Goal: Task Accomplishment & Management: Manage account settings

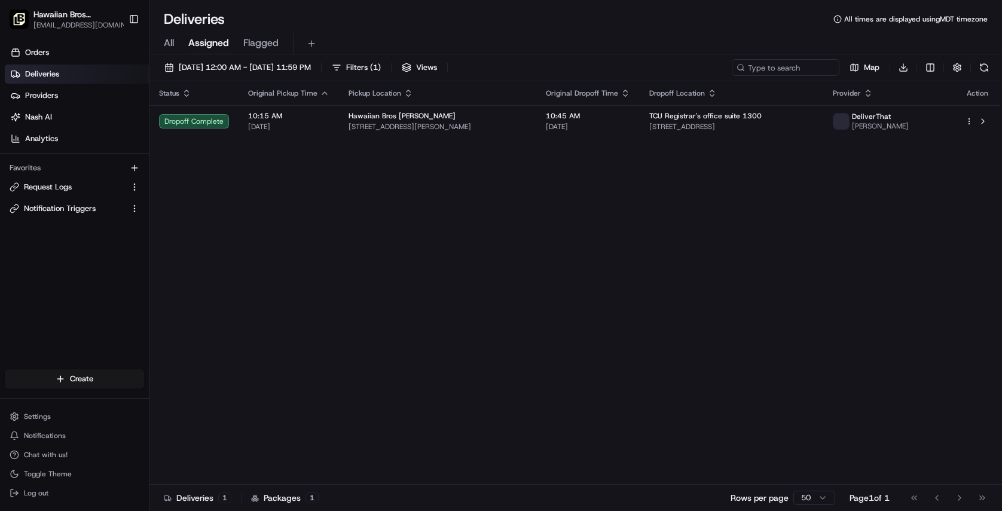
click at [176, 39] on div "All Assigned Flagged" at bounding box center [575, 43] width 852 height 21
click at [173, 44] on span "All" at bounding box center [169, 43] width 10 height 14
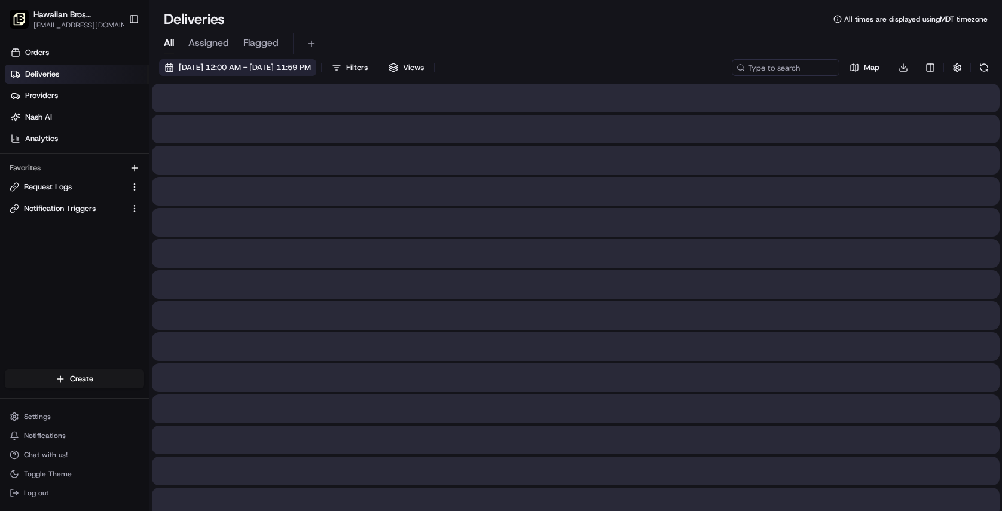
click at [241, 68] on span "08/20/2025 12:00 AM - 08/20/2025 11:59 PM" at bounding box center [245, 67] width 132 height 11
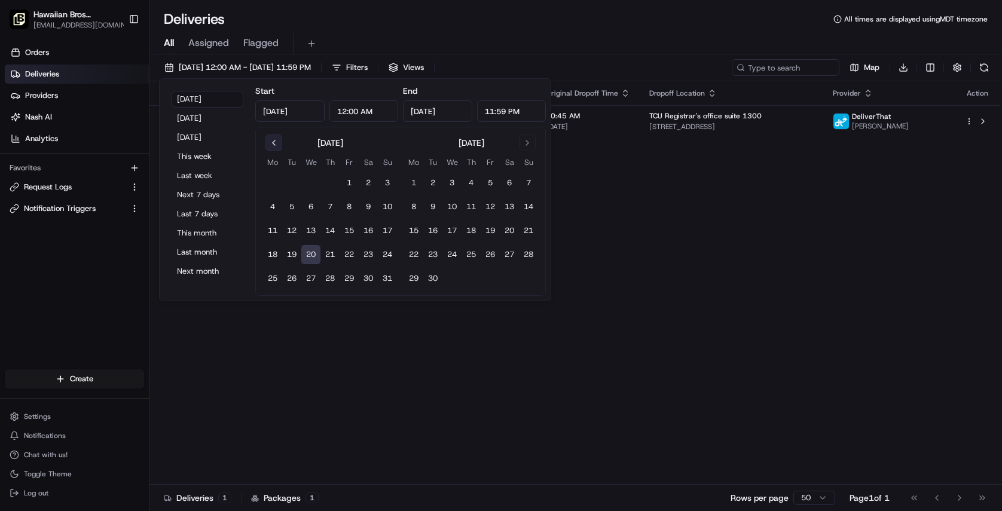
click at [278, 146] on button "Go to previous month" at bounding box center [273, 142] width 17 height 17
click at [271, 256] on button "21" at bounding box center [272, 254] width 19 height 19
type input "Jul 21, 2025"
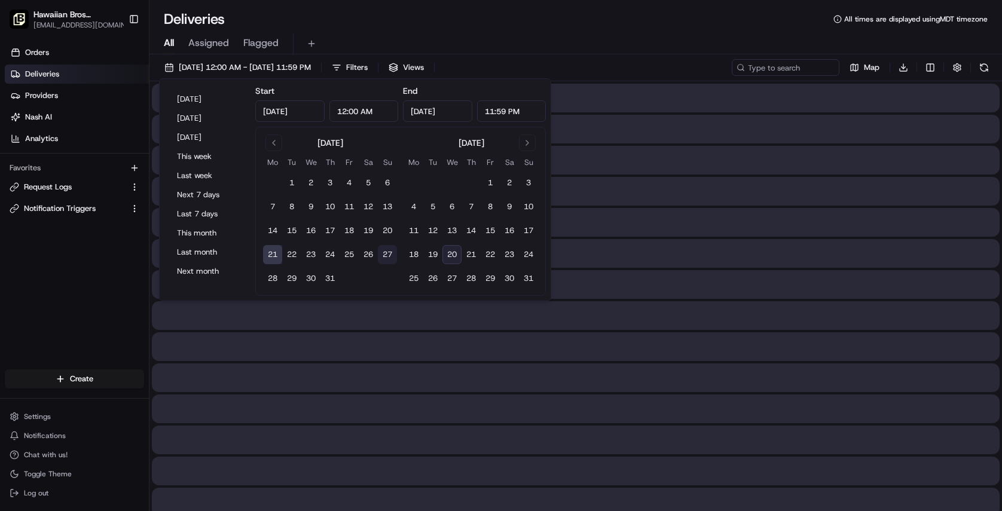
click at [384, 253] on button "27" at bounding box center [387, 254] width 19 height 19
type input "Jul 27, 2025"
click at [358, 10] on div "Deliveries All times are displayed using MDT timezone" at bounding box center [575, 19] width 852 height 19
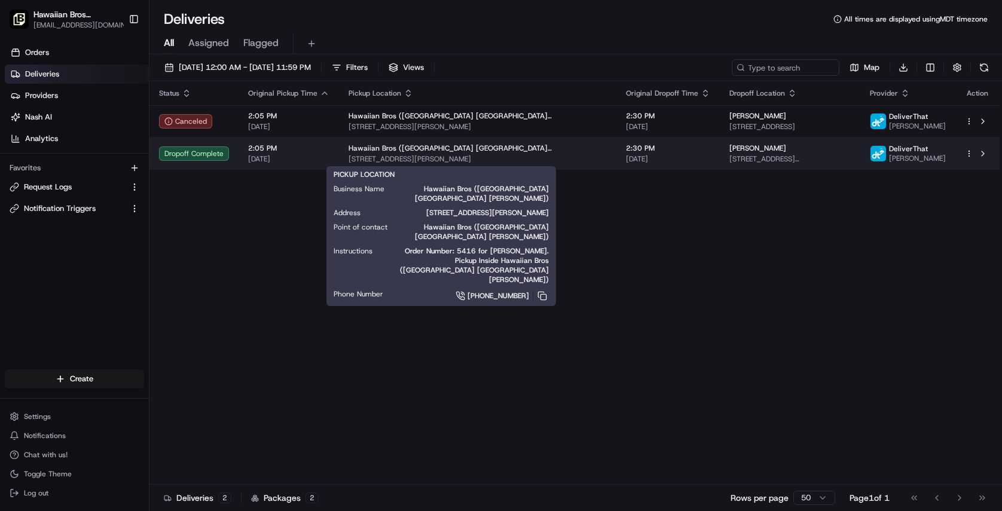
click at [371, 155] on span "[STREET_ADDRESS][PERSON_NAME]" at bounding box center [477, 159] width 258 height 10
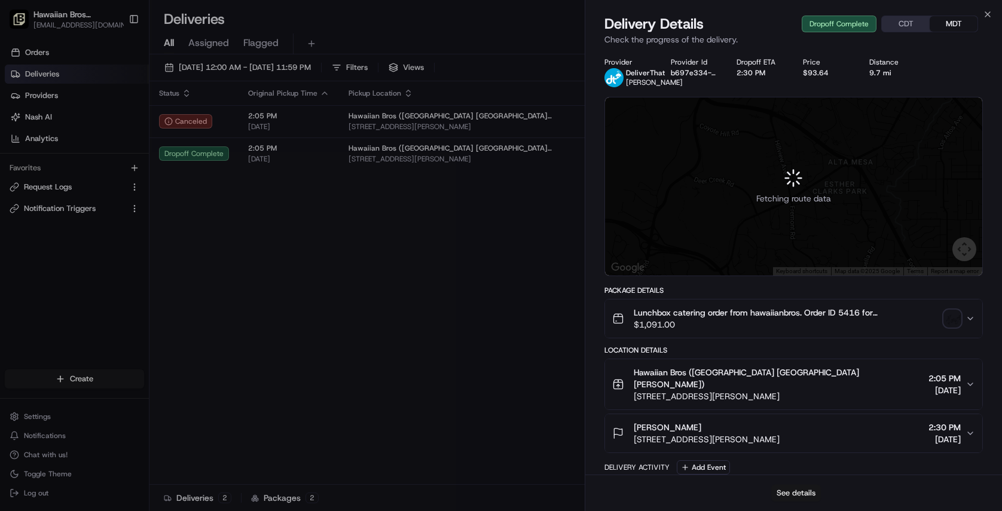
click at [792, 496] on button "See details" at bounding box center [796, 493] width 50 height 17
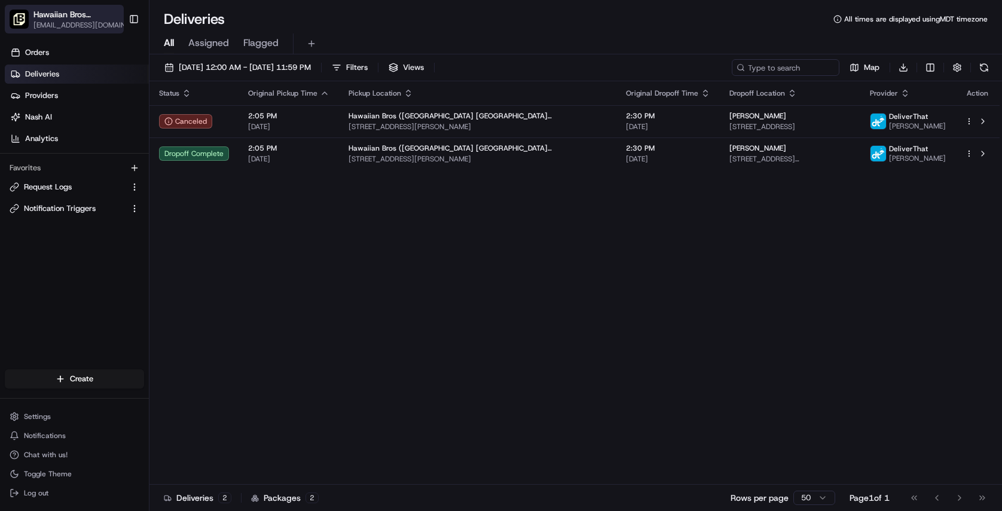
click at [110, 20] on span "[EMAIL_ADDRESS][DOMAIN_NAME]" at bounding box center [82, 25] width 99 height 10
type input "glenda"
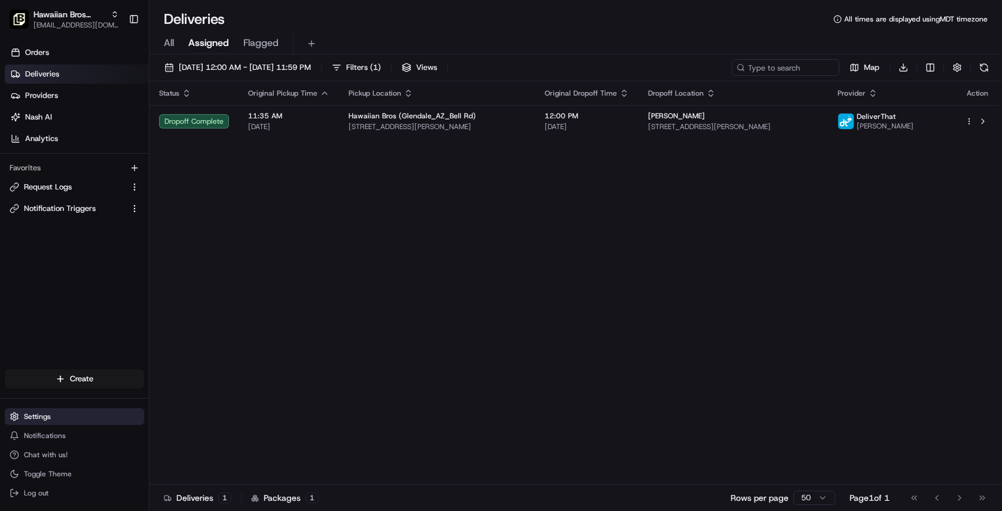
click at [34, 418] on span "Settings" at bounding box center [37, 417] width 27 height 10
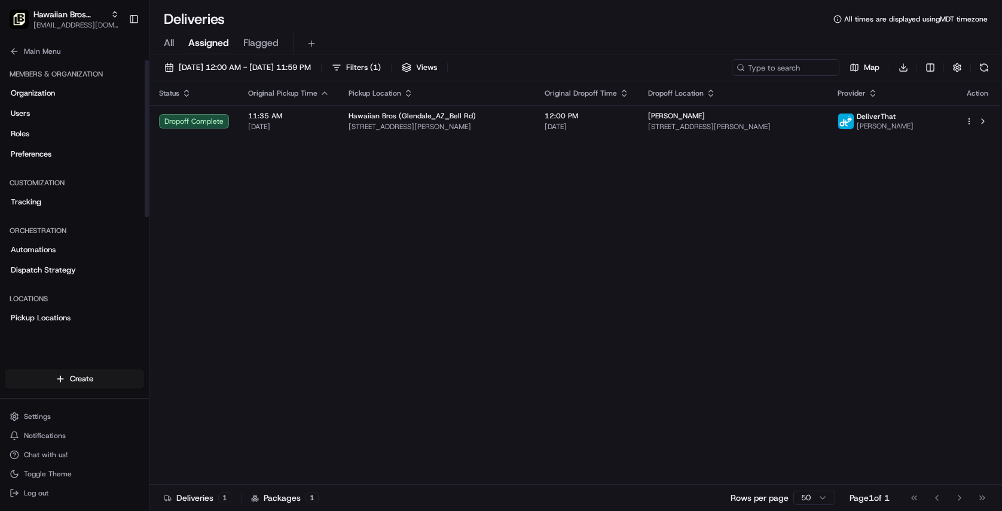
scroll to position [188, 0]
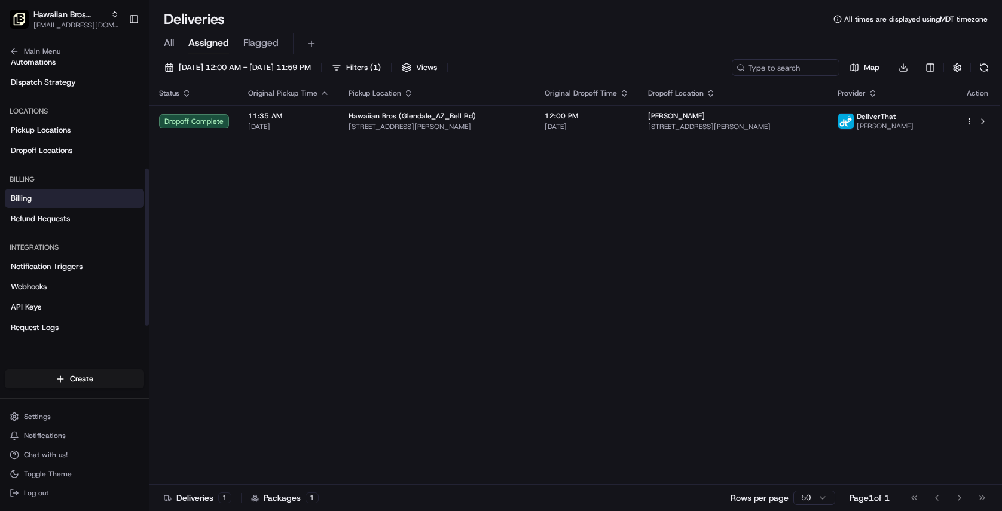
click at [54, 193] on link "Billing" at bounding box center [74, 198] width 139 height 19
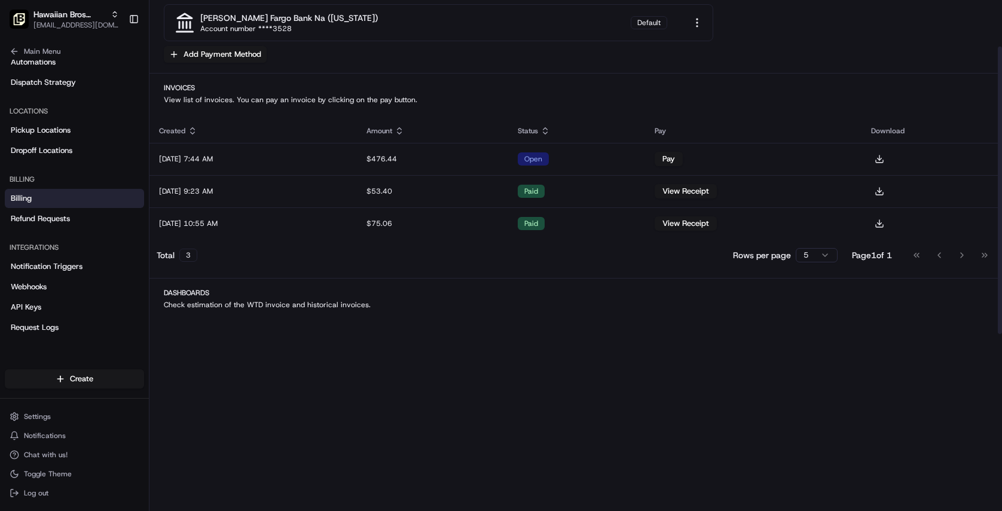
scroll to position [80, 0]
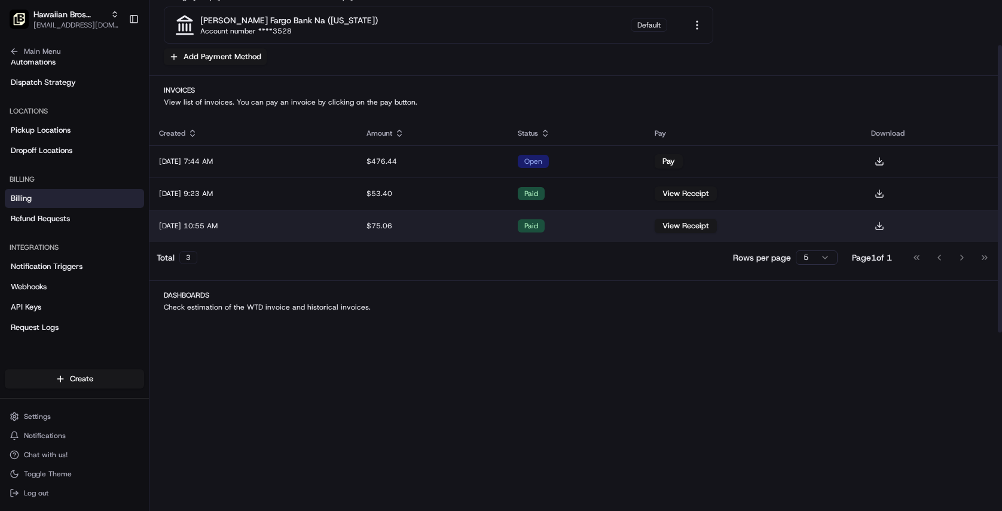
click at [258, 224] on td "Jul 22, 2025 10:55 AM" at bounding box center [252, 226] width 207 height 32
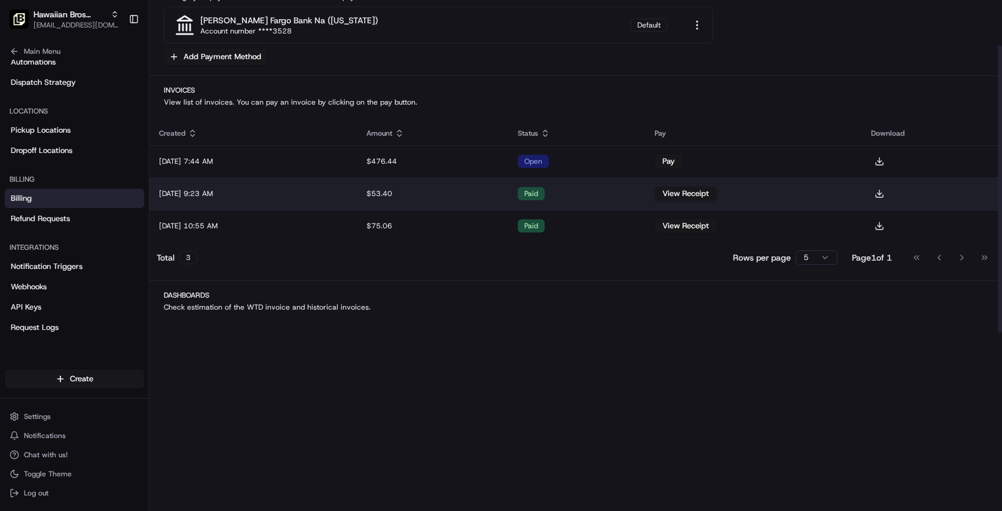
click at [503, 199] on td "$53.40" at bounding box center [432, 194] width 151 height 32
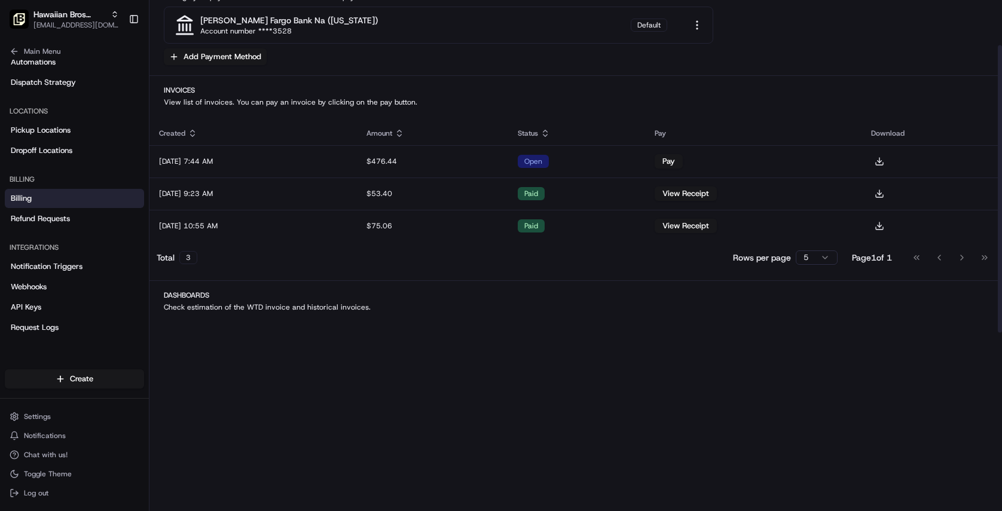
drag, startPoint x: 327, startPoint y: 90, endPoint x: 207, endPoint y: 78, distance: 120.1
click at [327, 90] on h2 "Invoices" at bounding box center [576, 90] width 824 height 10
click at [21, 47] on button "Main Menu" at bounding box center [74, 51] width 139 height 17
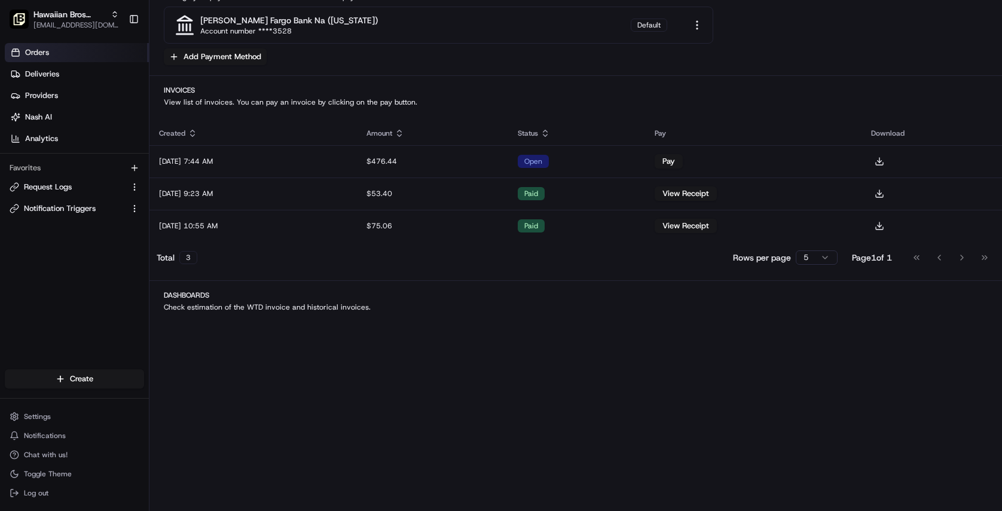
click at [44, 56] on span "Orders" at bounding box center [37, 52] width 24 height 11
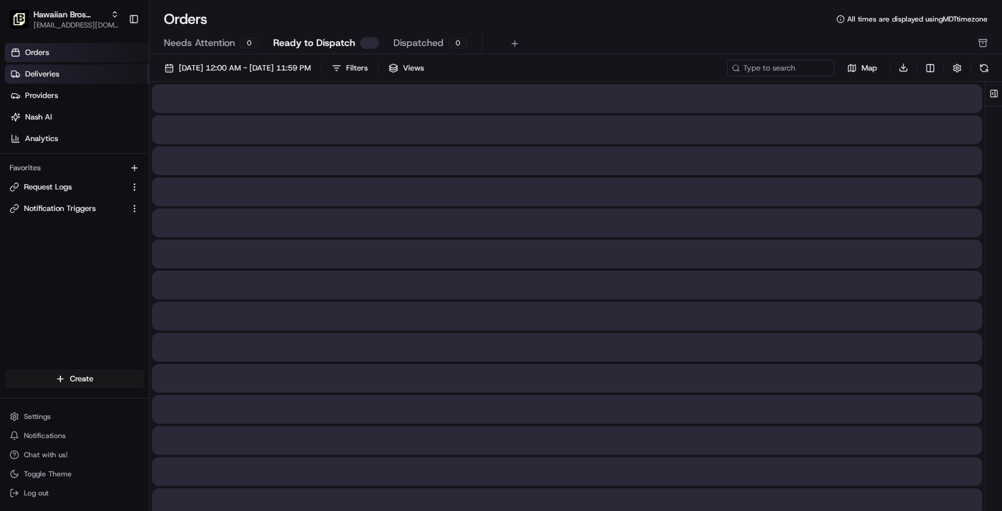
click at [39, 71] on span "Deliveries" at bounding box center [42, 74] width 34 height 11
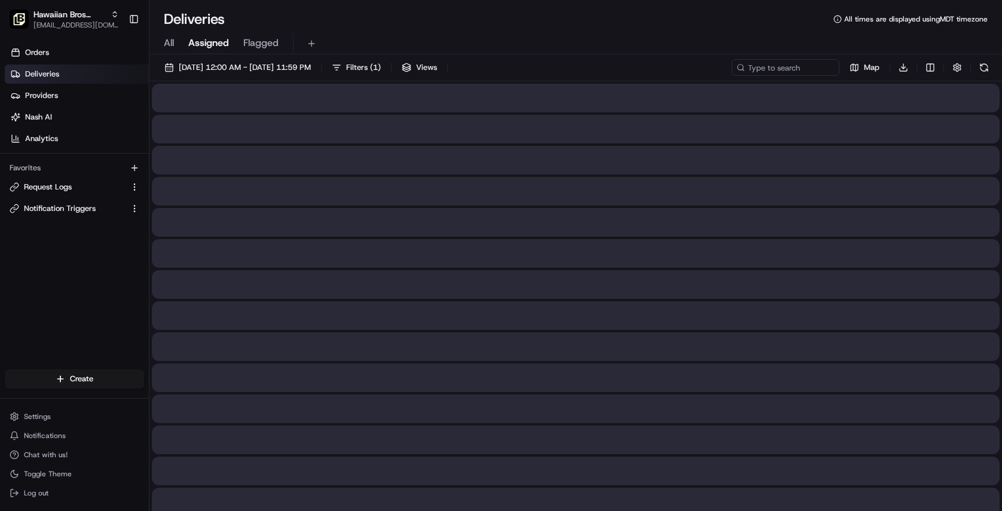
click at [176, 48] on div "All Assigned Flagged" at bounding box center [575, 43] width 852 height 21
click at [174, 46] on span "All" at bounding box center [169, 43] width 10 height 14
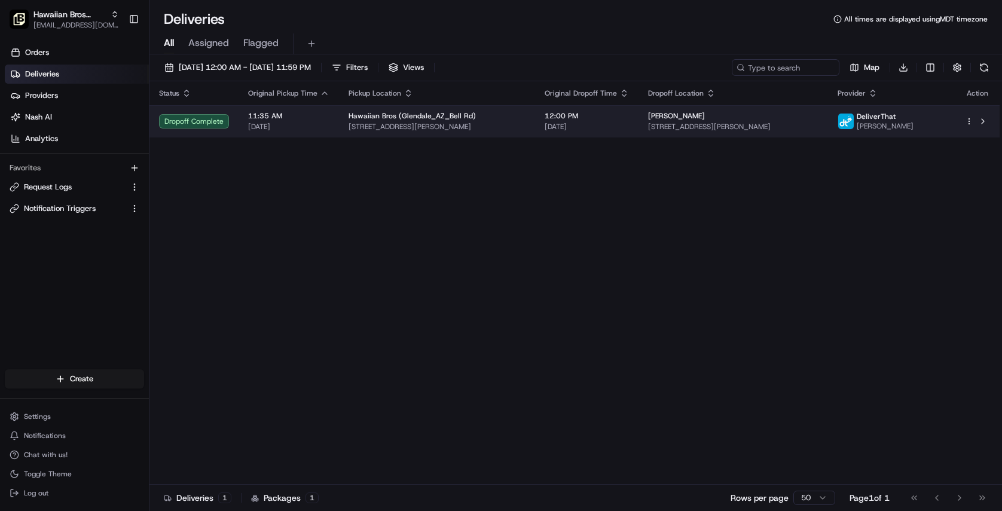
click at [494, 130] on span "7332 W Bell Rd, Glendale, AZ 85308, USA" at bounding box center [436, 127] width 177 height 10
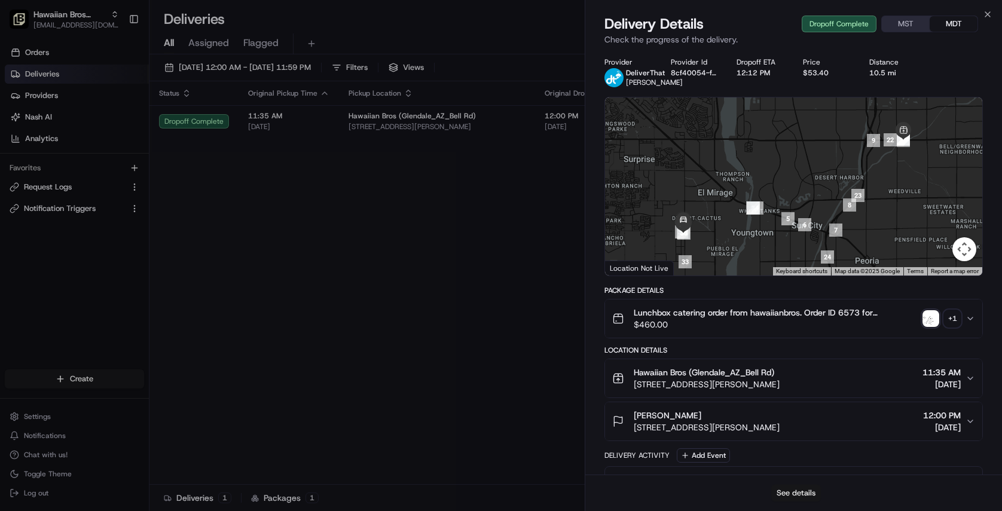
click at [789, 492] on button "See details" at bounding box center [796, 493] width 50 height 17
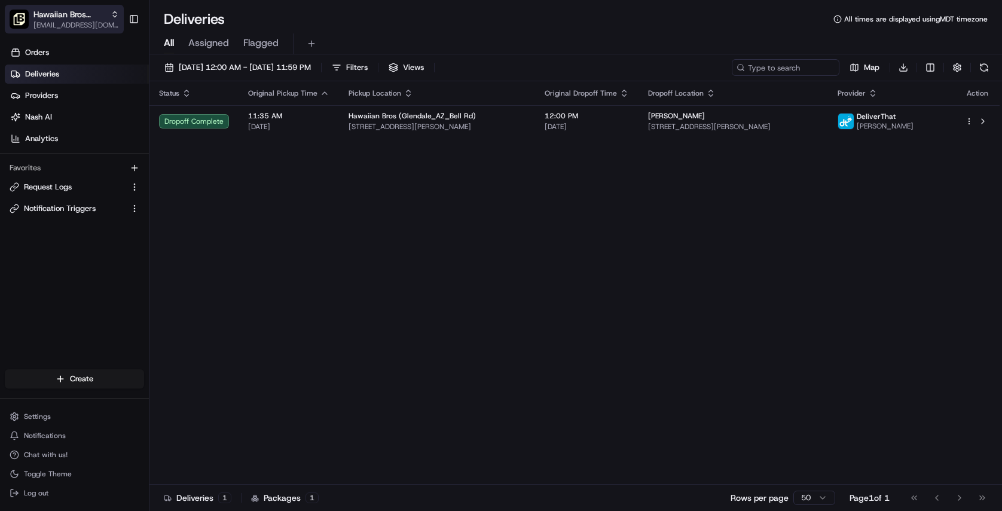
click at [79, 17] on span "Hawaiian Bros (Glendale_AZ_Bell Rd)" at bounding box center [69, 14] width 72 height 12
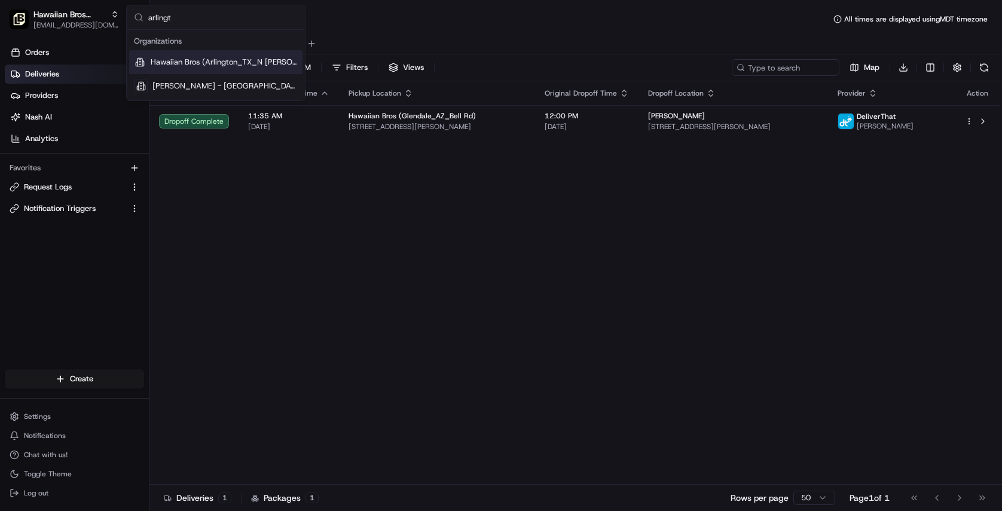
type input "arlingt"
click at [195, 61] on span "Hawaiian Bros (Arlington_TX_N Collins)" at bounding box center [224, 62] width 147 height 11
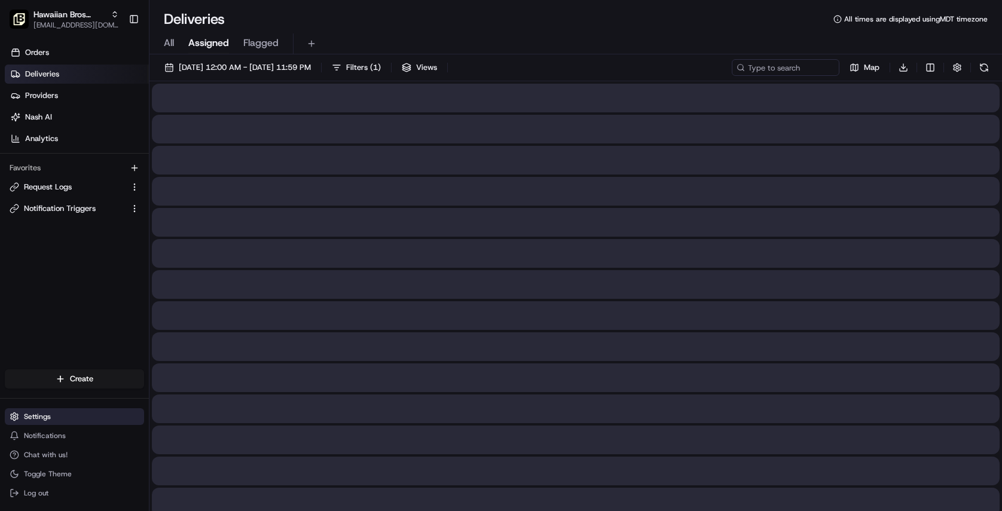
click at [45, 421] on button "Settings" at bounding box center [74, 416] width 139 height 17
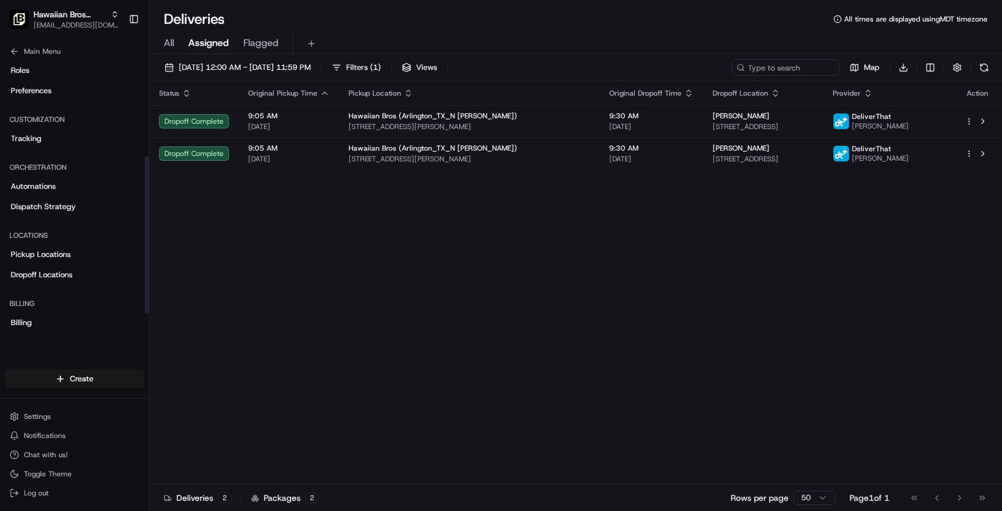
scroll to position [198, 0]
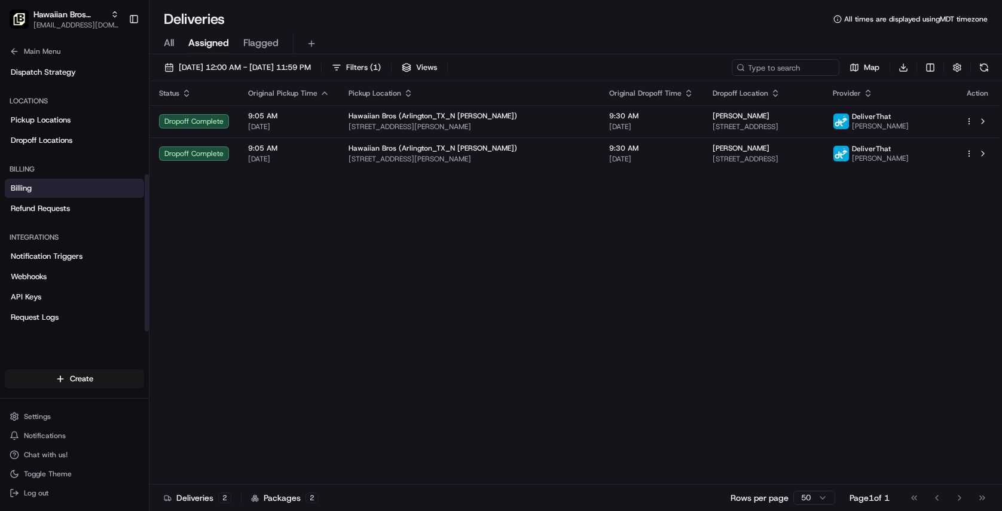
click at [51, 192] on link "Billing" at bounding box center [74, 188] width 139 height 19
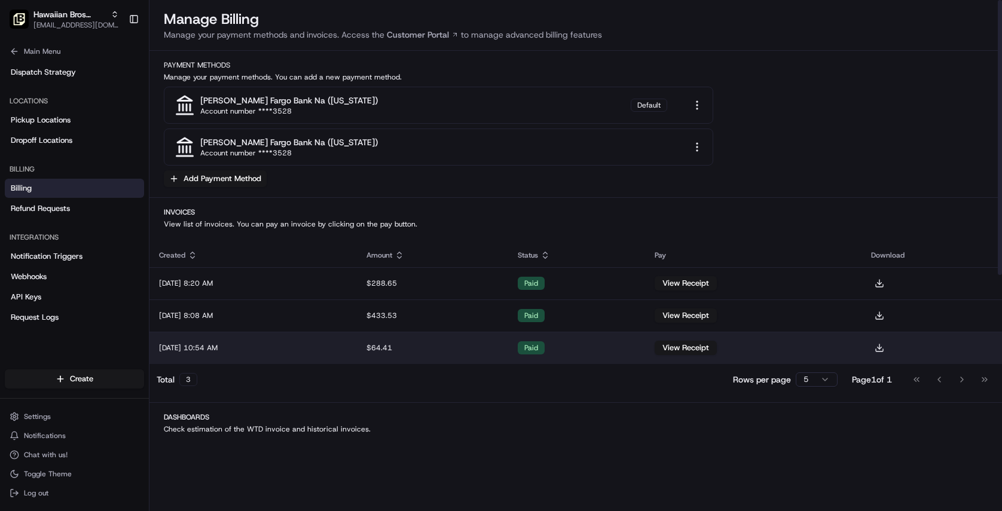
click at [258, 341] on td "Jul 22, 2025 10:54 AM" at bounding box center [252, 348] width 207 height 32
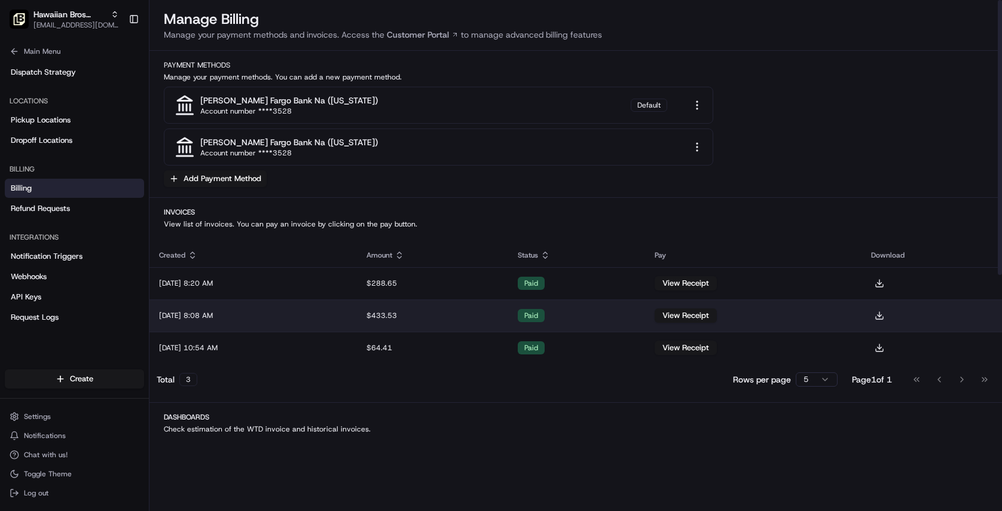
click at [319, 320] on td "Jul 28, 2025 8:08 AM" at bounding box center [252, 315] width 207 height 32
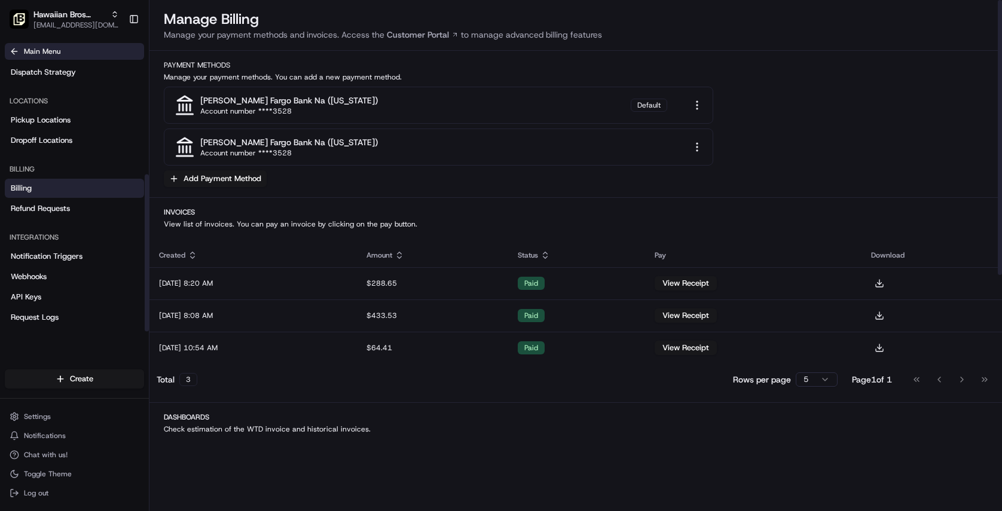
click at [50, 56] on button "Main Menu" at bounding box center [74, 51] width 139 height 17
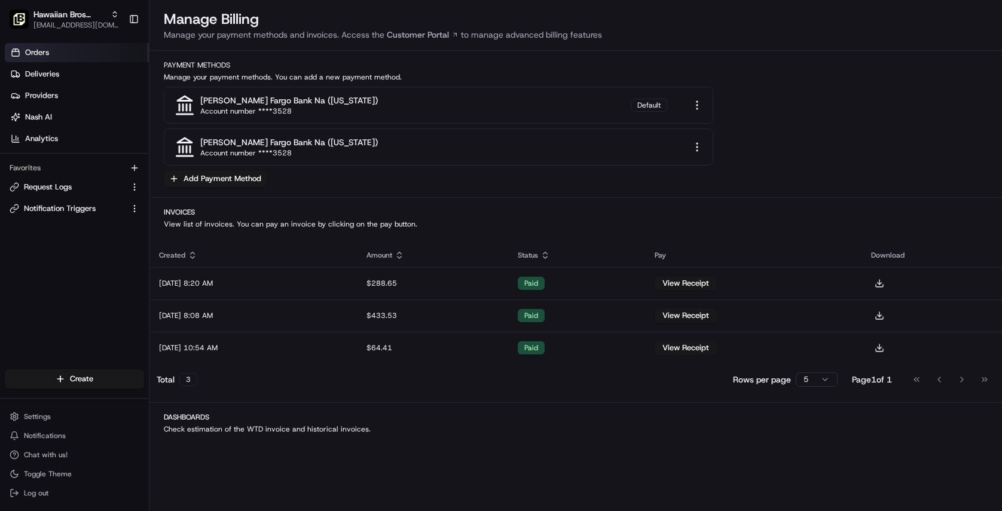
click at [50, 55] on link "Orders" at bounding box center [77, 52] width 144 height 19
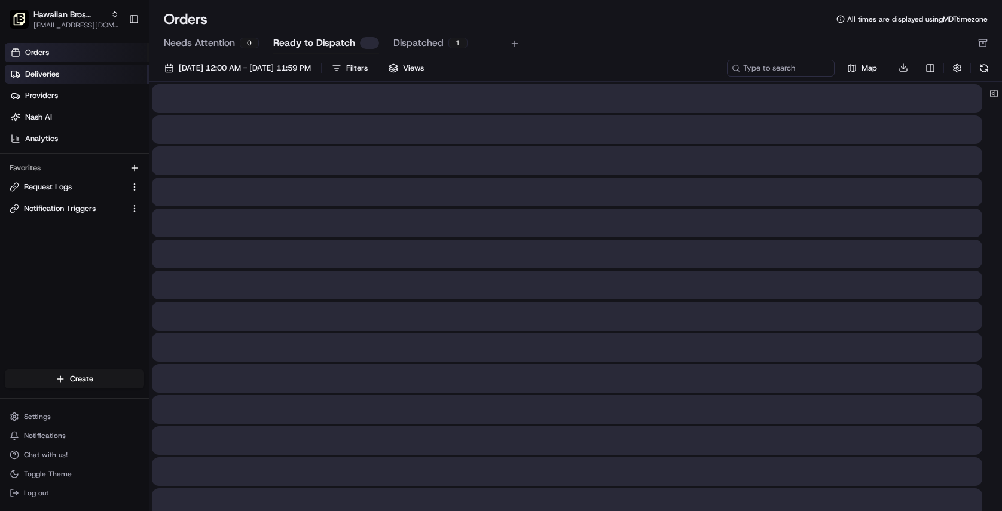
click at [65, 70] on link "Deliveries" at bounding box center [77, 74] width 144 height 19
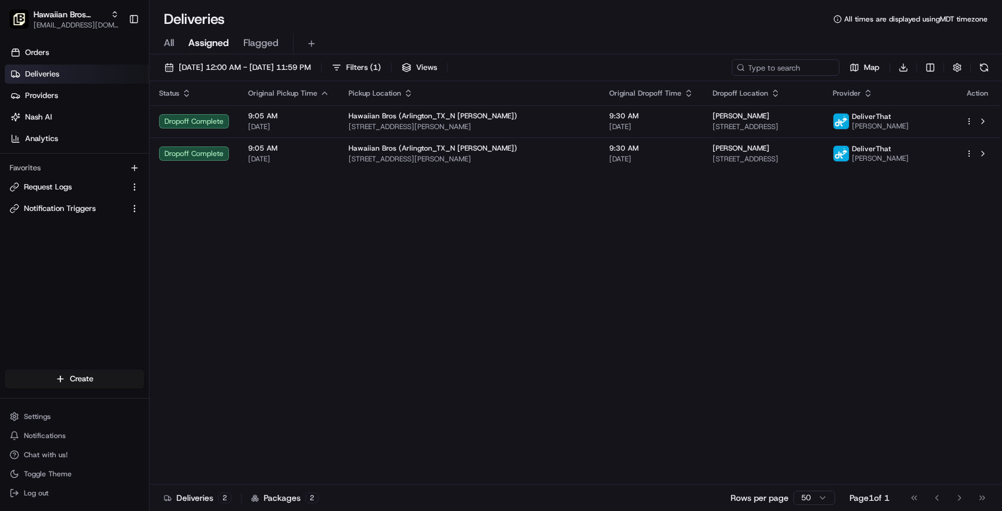
click at [164, 46] on span "All" at bounding box center [169, 43] width 10 height 14
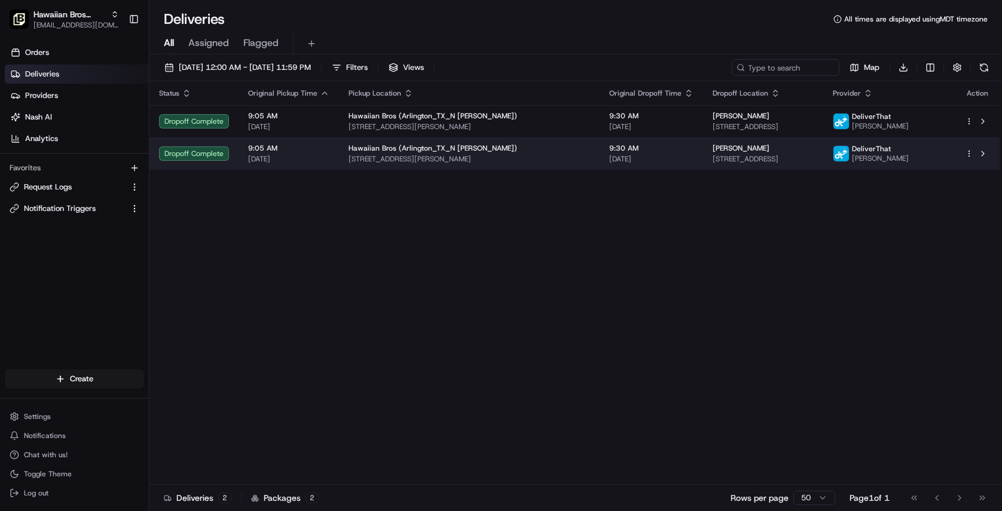
click at [331, 160] on td "9:05 AM 07/26/2025" at bounding box center [288, 153] width 100 height 32
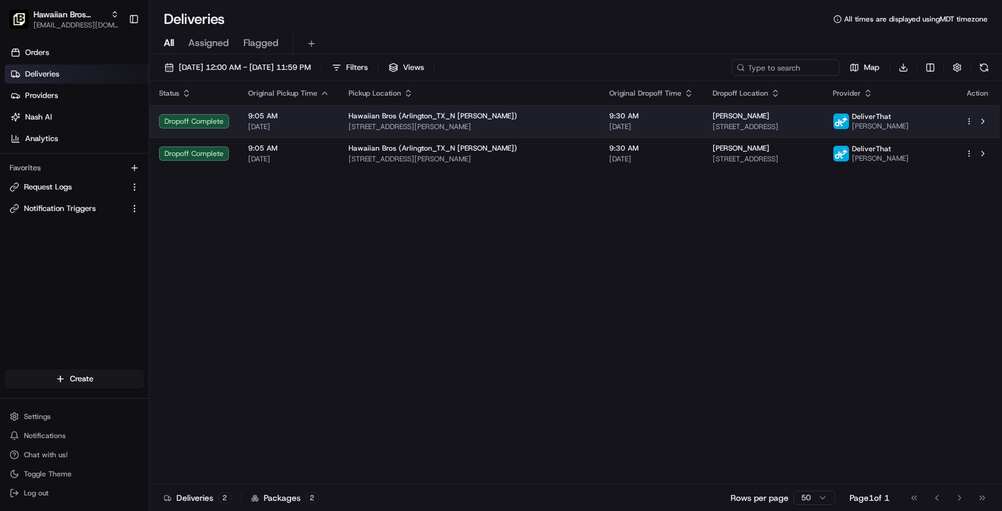
click at [357, 118] on span "Hawaiian Bros (Arlington_TX_N Collins)" at bounding box center [432, 116] width 169 height 10
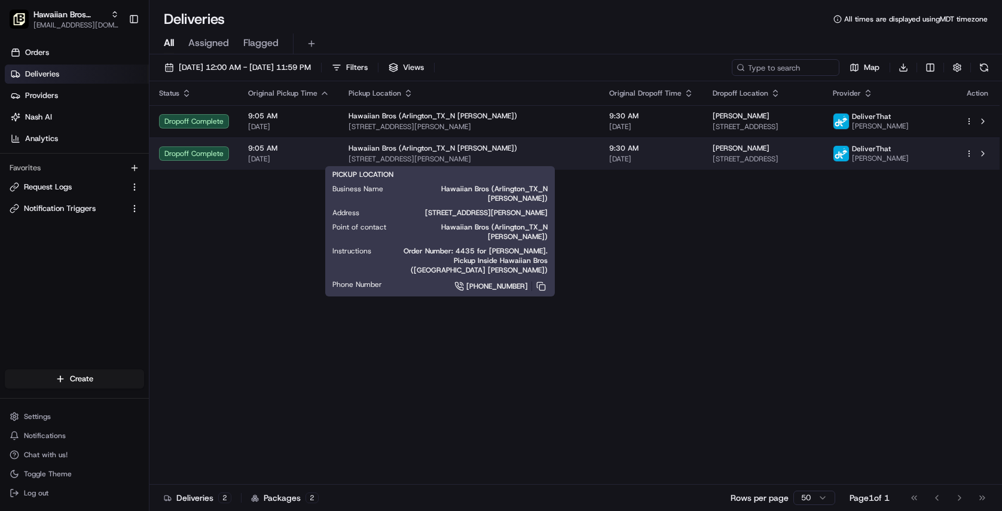
click at [384, 160] on span "1805 N Collins St #121, Arlington, TX 76011, USA" at bounding box center [468, 159] width 241 height 10
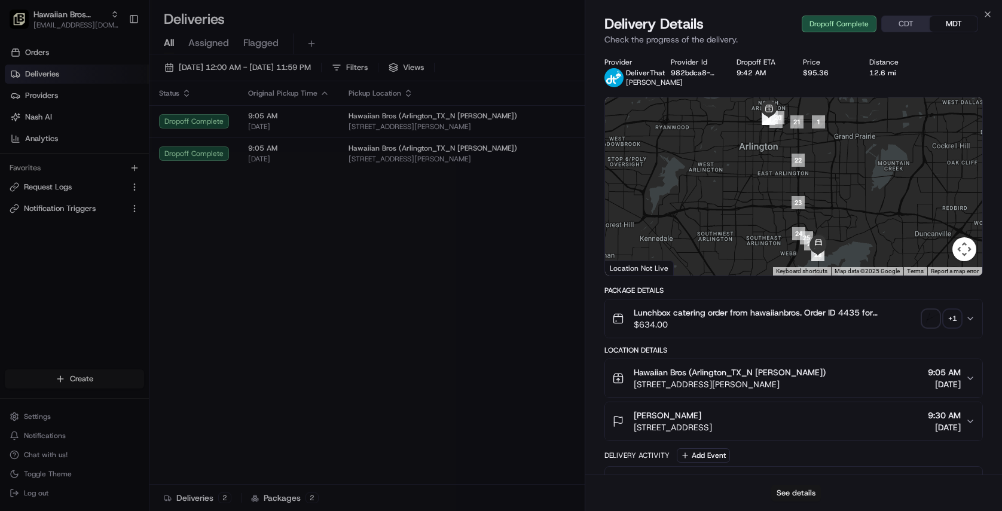
click at [777, 491] on button "See details" at bounding box center [796, 493] width 50 height 17
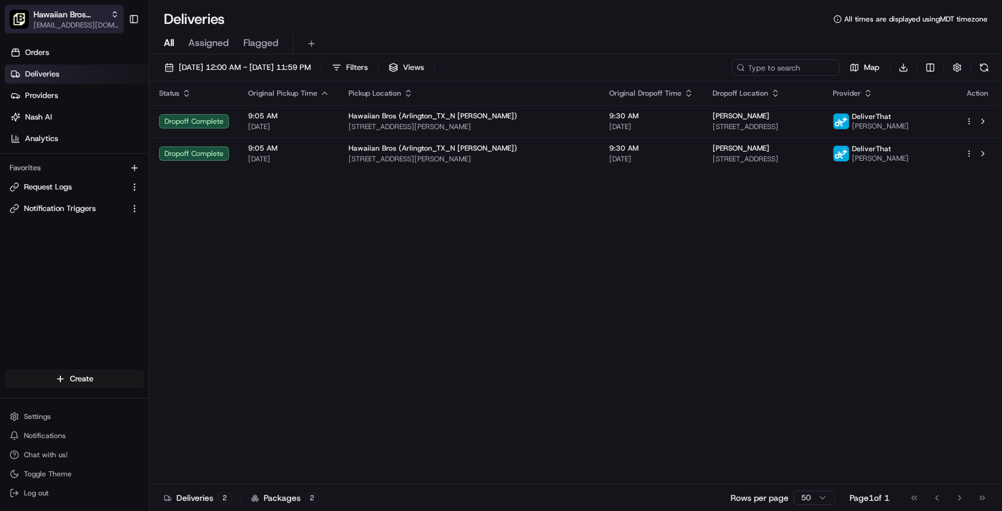
click at [79, 22] on span "[EMAIL_ADDRESS][DOMAIN_NAME]" at bounding box center [75, 25] width 85 height 10
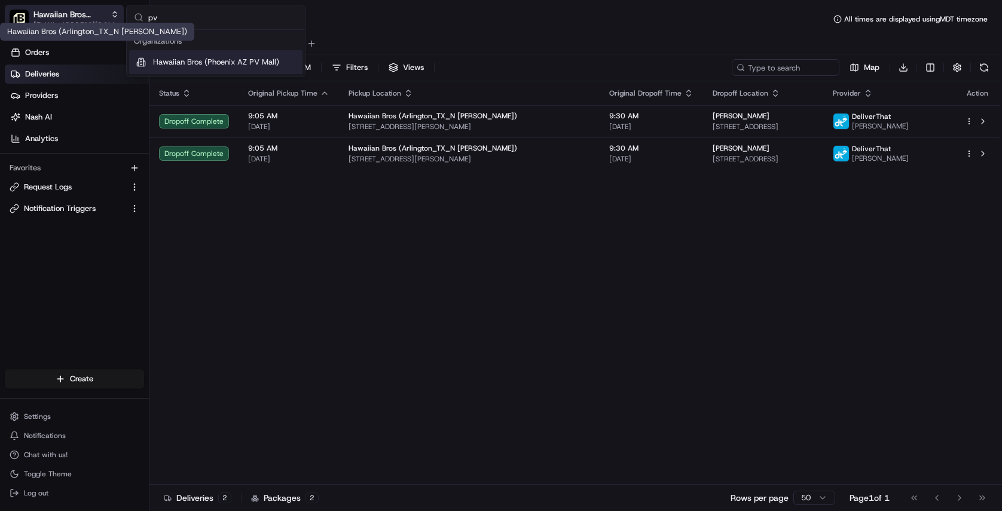
type input "pv m"
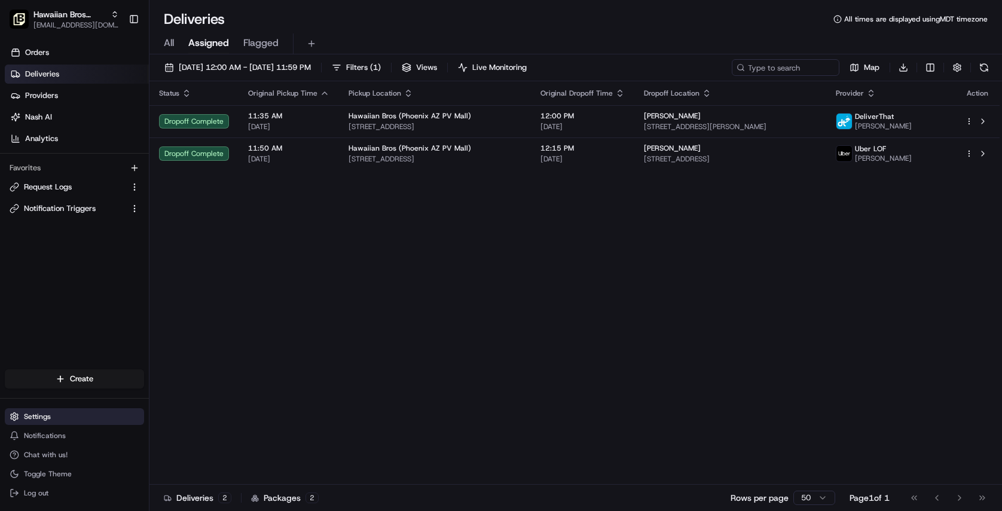
click at [65, 411] on button "Settings" at bounding box center [74, 416] width 139 height 17
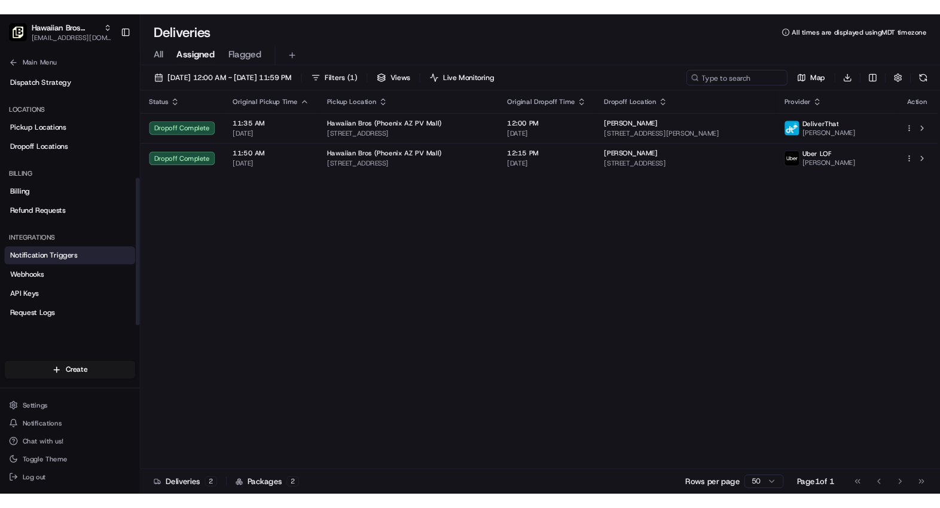
scroll to position [198, 0]
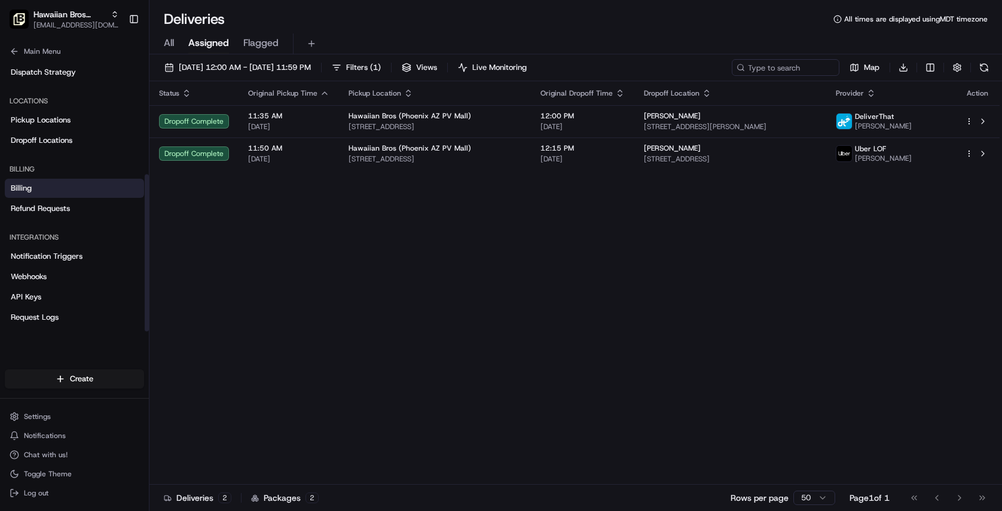
click at [42, 185] on link "Billing" at bounding box center [74, 188] width 139 height 19
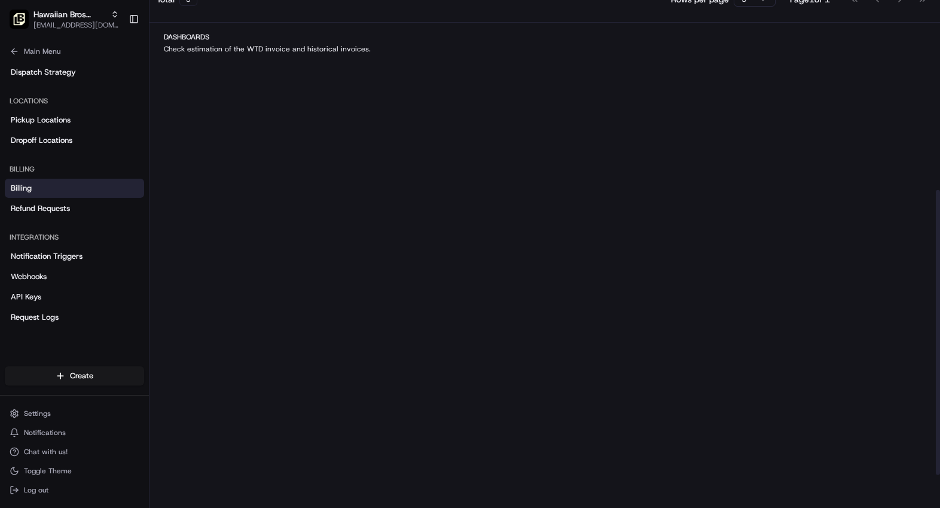
scroll to position [84, 0]
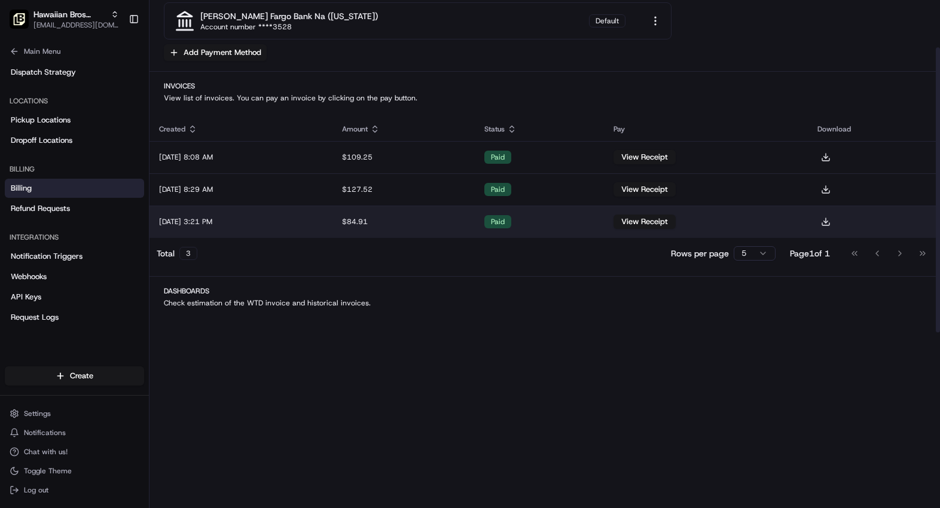
click at [314, 221] on td "Jul 15, 2025 3:21 PM" at bounding box center [240, 222] width 183 height 32
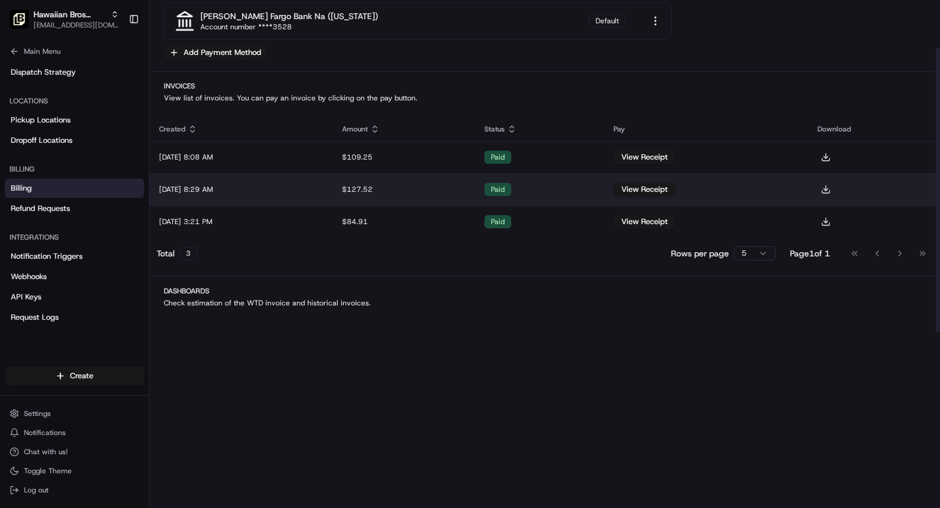
click at [238, 188] on td "Jul 21, 2025 8:29 AM" at bounding box center [240, 189] width 183 height 32
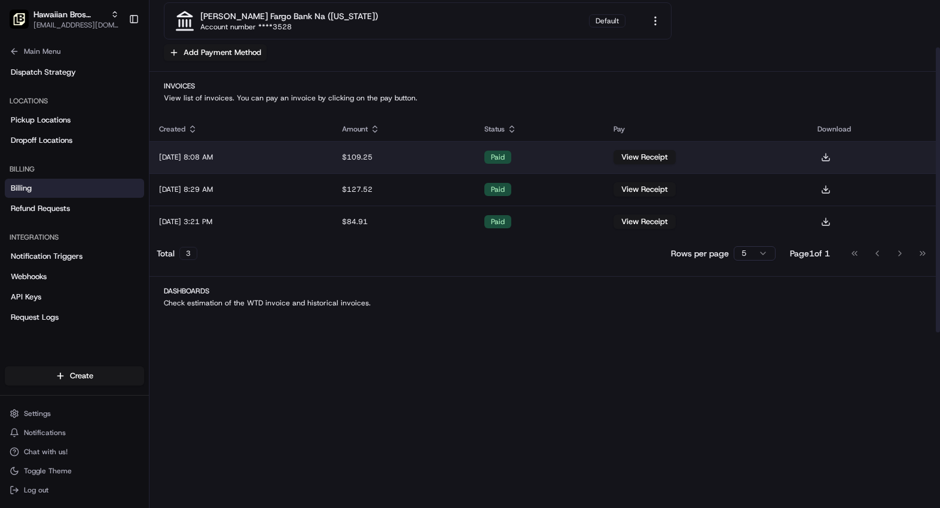
click at [221, 161] on td "Jul 28, 2025 8:08 AM" at bounding box center [240, 157] width 183 height 32
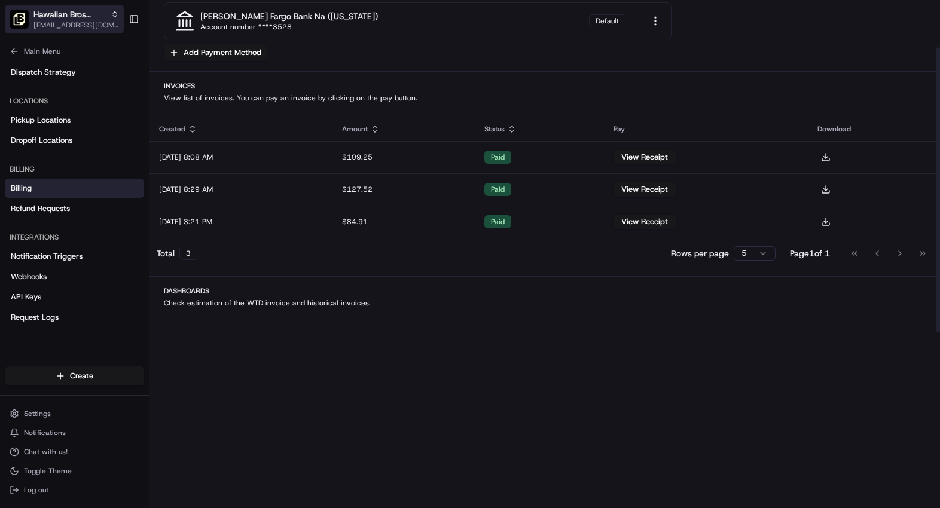
click at [96, 13] on span "Hawaiian Bros (Phoenix AZ PV Mall)" at bounding box center [69, 14] width 72 height 12
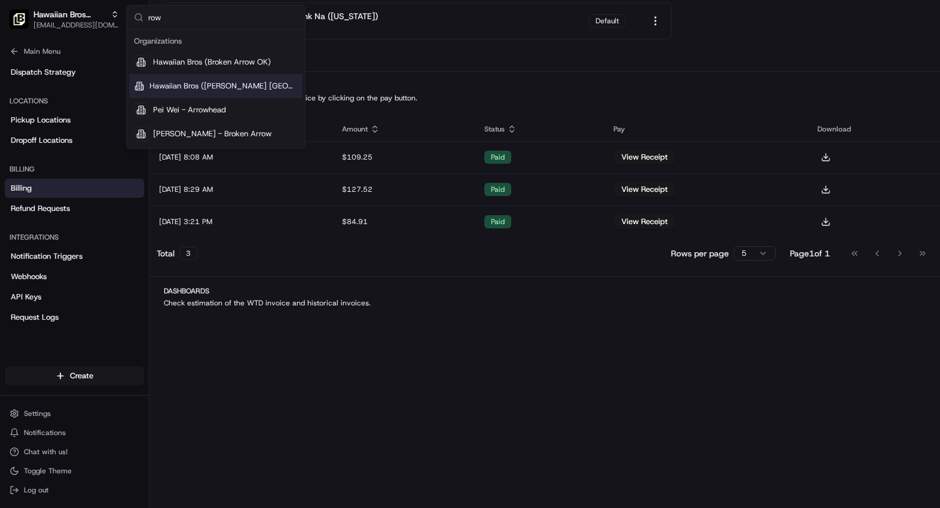
type input "row"
click at [180, 82] on span "Hawaiian Bros (Rowlett TX_Lakeview Pkwy)" at bounding box center [223, 86] width 148 height 11
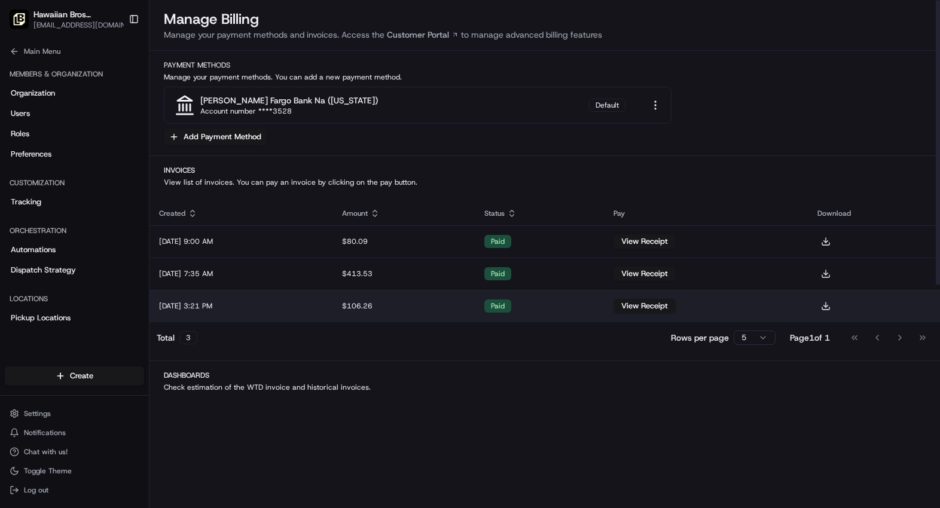
click at [247, 305] on td "Jul 15, 2025 3:21 PM" at bounding box center [240, 306] width 183 height 32
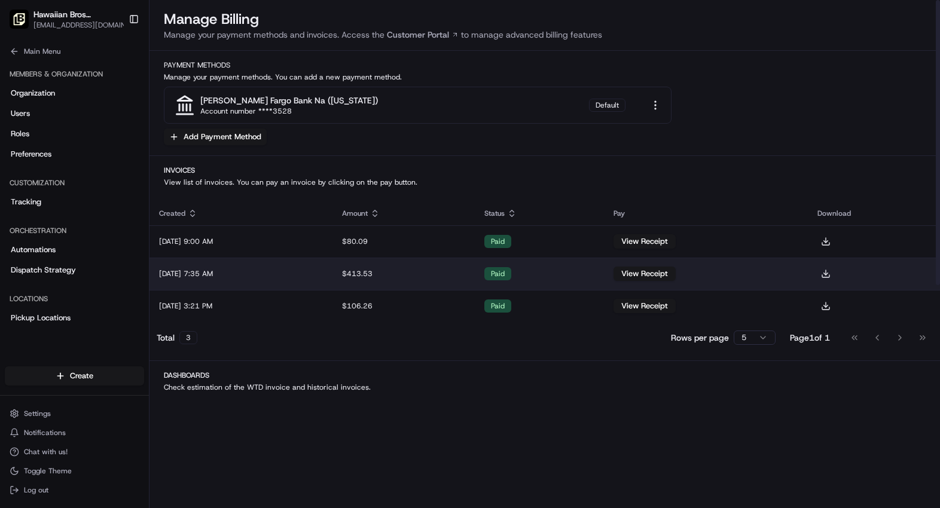
click at [251, 270] on td "Jul 28, 2025 7:35 AM" at bounding box center [240, 274] width 183 height 32
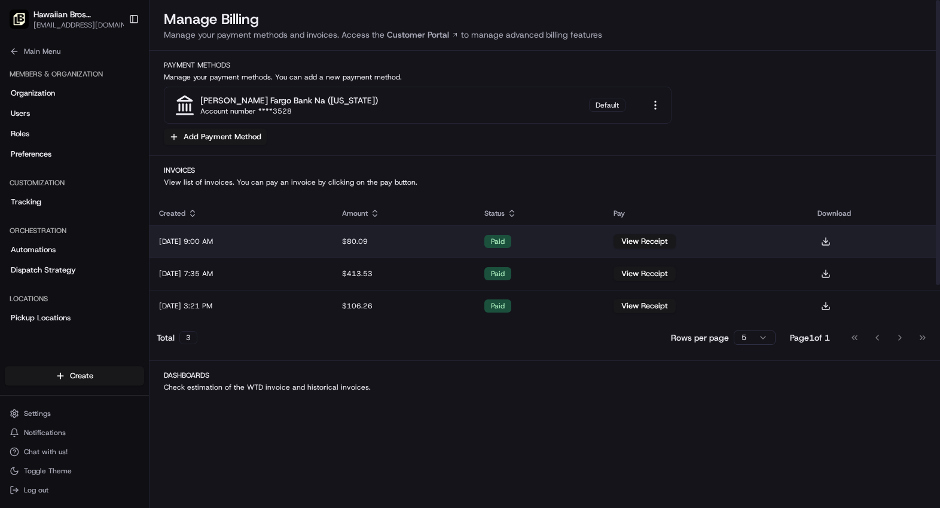
click at [228, 243] on td "Aug 11, 2025 9:00 AM" at bounding box center [240, 241] width 183 height 32
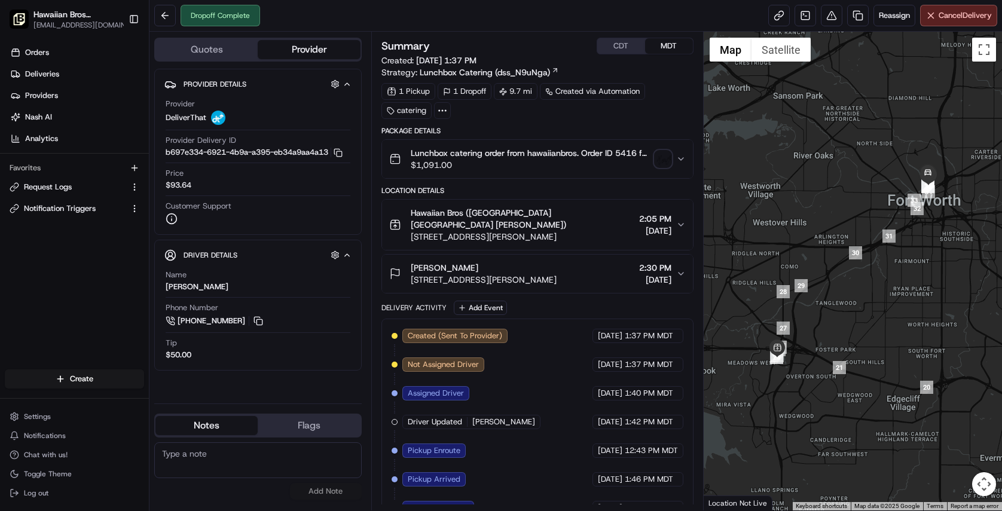
click at [266, 182] on div "Price $93.64" at bounding box center [258, 179] width 185 height 23
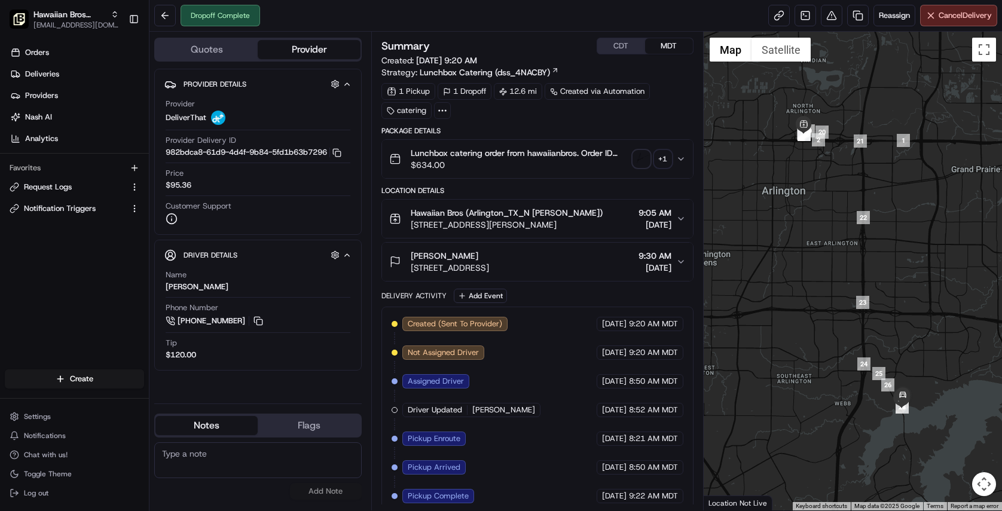
click at [588, 157] on span "Lunchbox catering order from hawaiianbros. Order ID 4435 for Carolyn Skinner." at bounding box center [520, 153] width 218 height 12
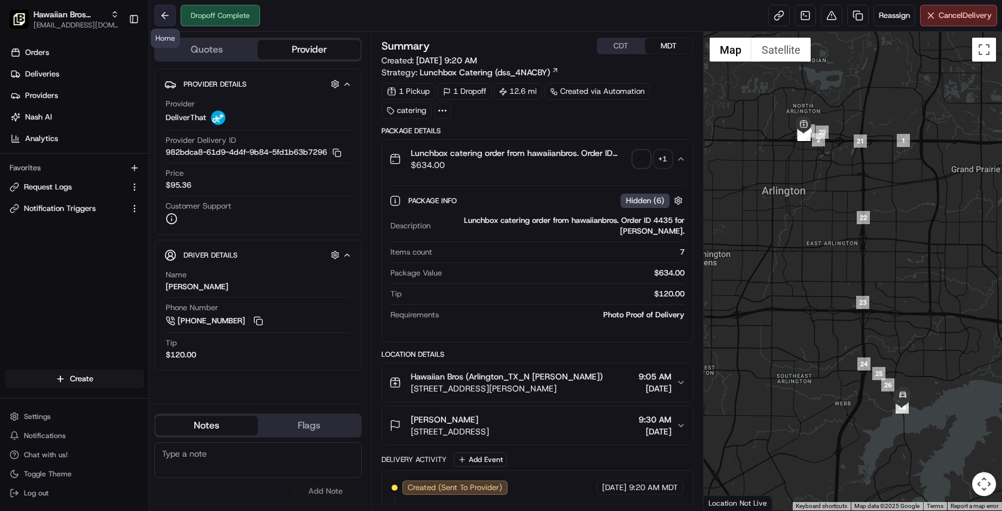
click at [157, 10] on button at bounding box center [165, 16] width 22 height 22
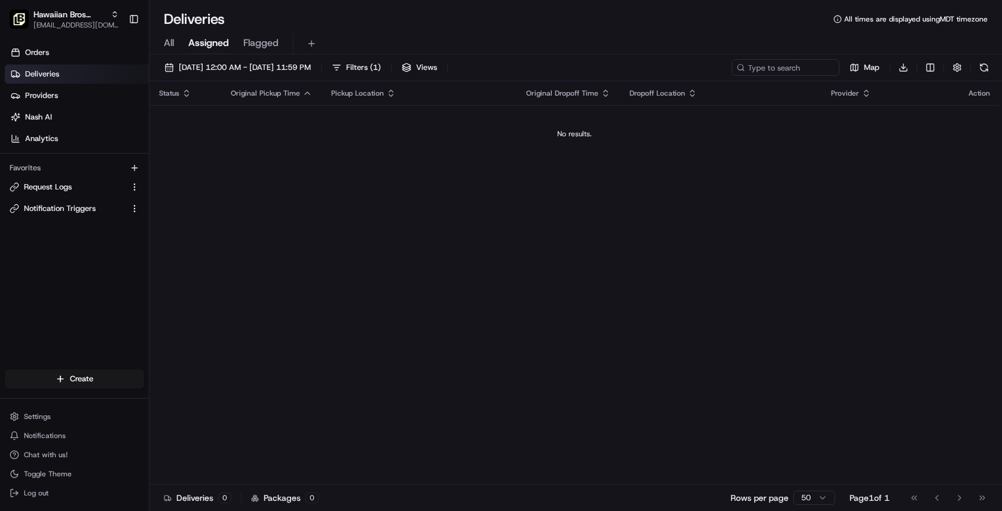
click at [172, 50] on button "All" at bounding box center [169, 43] width 10 height 20
click at [230, 66] on span "08/20/2025 12:00 AM - 08/20/2025 11:59 PM" at bounding box center [245, 67] width 132 height 11
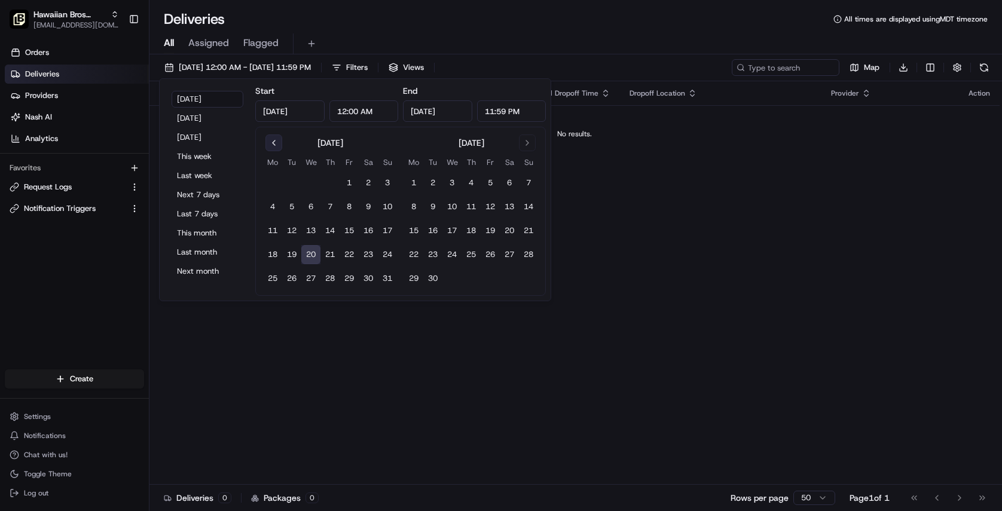
click at [266, 145] on button "Go to previous month" at bounding box center [273, 142] width 17 height 17
click at [272, 255] on button "21" at bounding box center [272, 254] width 19 height 19
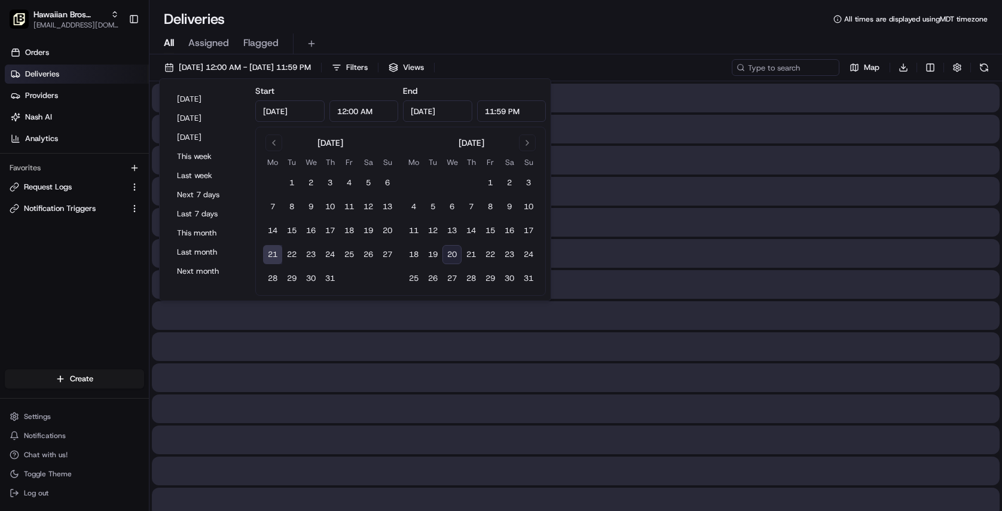
type input "Jul 21, 2025"
click at [382, 251] on button "27" at bounding box center [387, 254] width 19 height 19
type input "Jul 27, 2025"
click at [589, 21] on div "Deliveries All times are displayed using MDT timezone" at bounding box center [575, 19] width 852 height 19
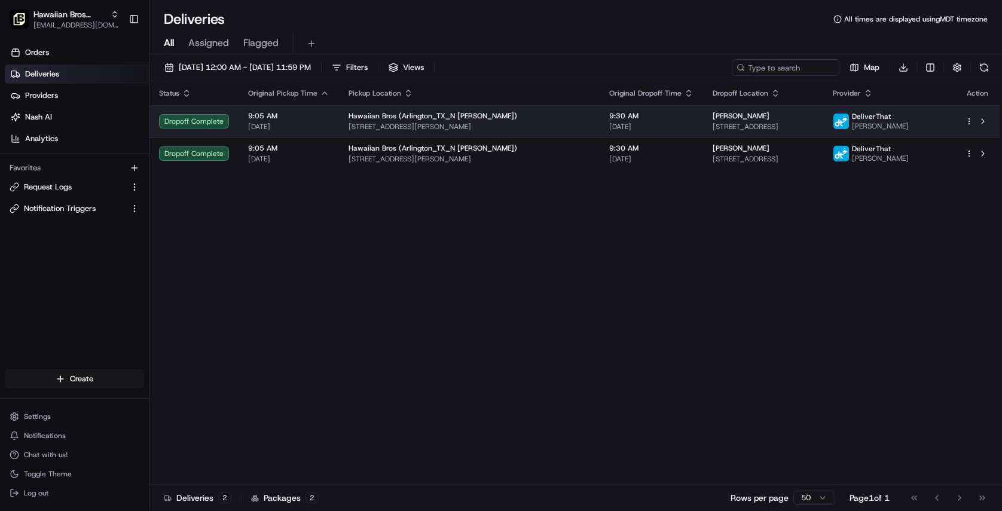
click at [609, 125] on span "07/26/2025" at bounding box center [651, 127] width 84 height 10
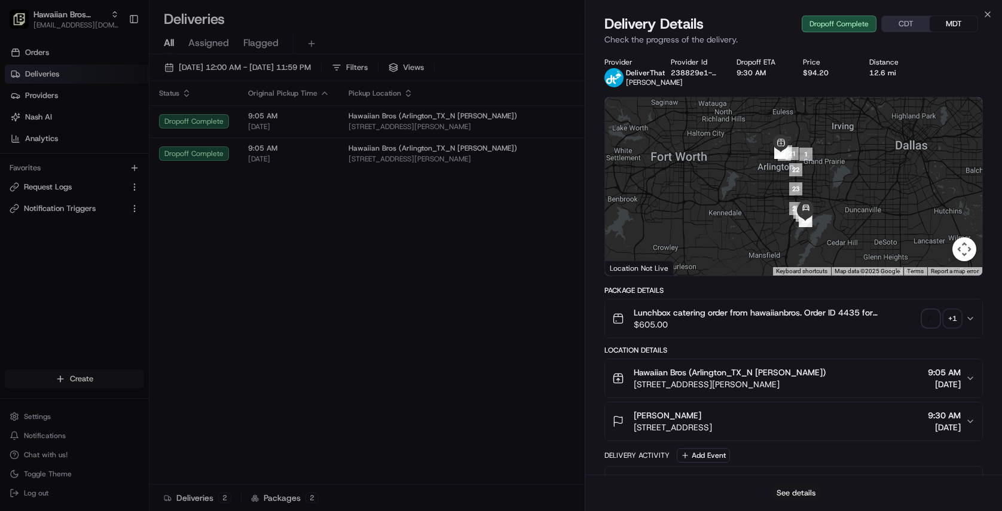
click at [800, 495] on button "See details" at bounding box center [796, 493] width 50 height 17
